Goal: Information Seeking & Learning: Check status

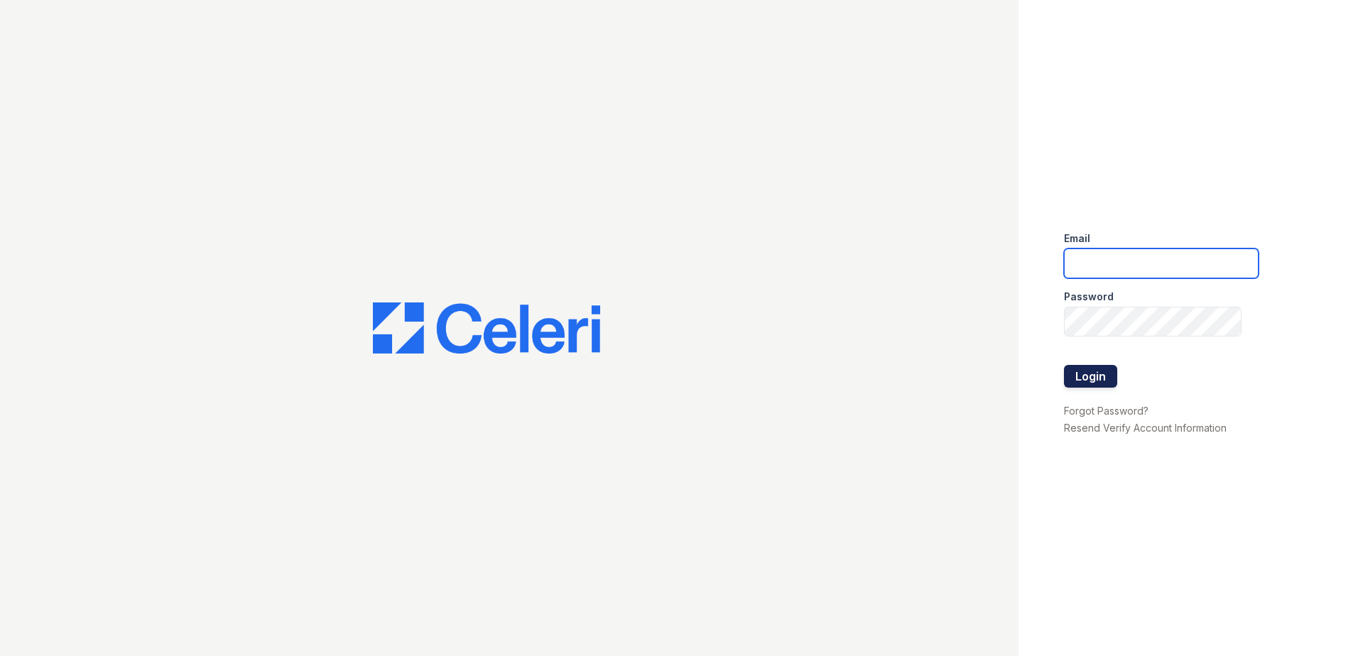
type input "[EMAIL_ADDRESS][DOMAIN_NAME]"
click at [1100, 384] on button "Login" at bounding box center [1090, 376] width 53 height 23
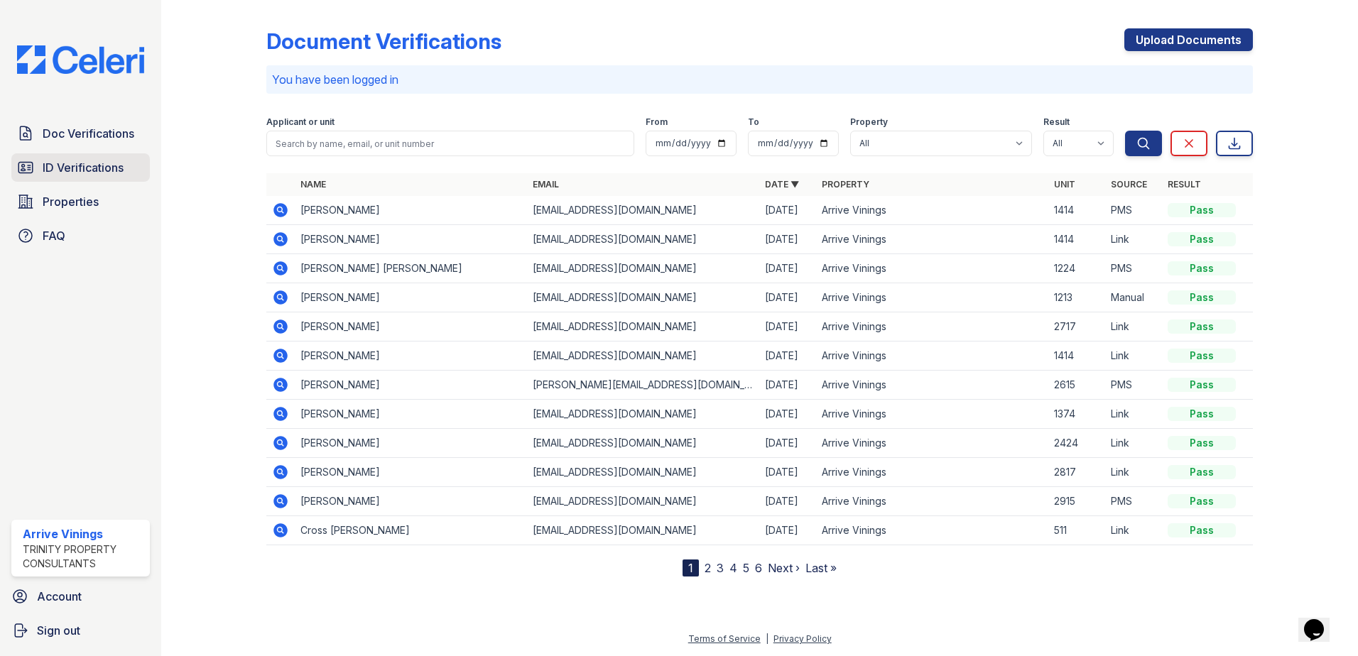
click at [91, 171] on span "ID Verifications" at bounding box center [83, 167] width 81 height 17
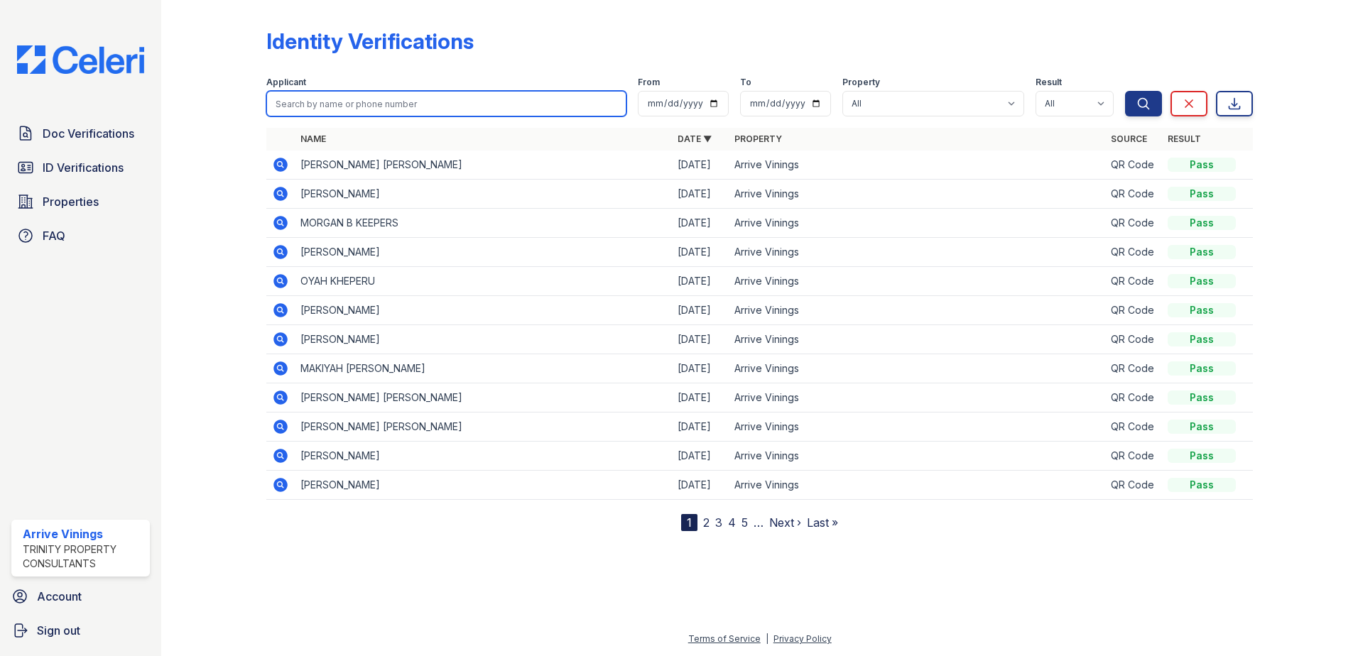
click at [396, 101] on input "search" at bounding box center [446, 104] width 360 height 26
type input "ben"
click at [1125, 91] on button "Search" at bounding box center [1143, 104] width 37 height 26
